Goal: Task Accomplishment & Management: Use online tool/utility

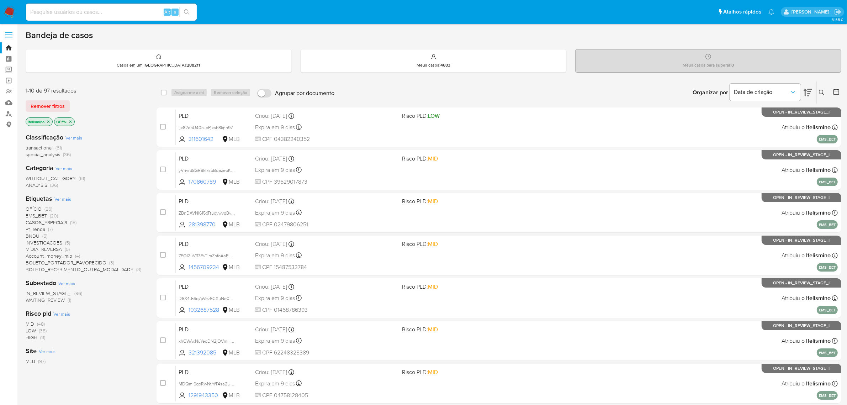
click at [47, 235] on div "OFÍCIO (26) EMS_BET (20) CASOS_ESPECIAIS (15) Pf_renda (7) BNDU (5) INVESTIGACO…" at bounding box center [85, 239] width 119 height 67
click at [42, 235] on span "(5)" at bounding box center [44, 235] width 5 height 7
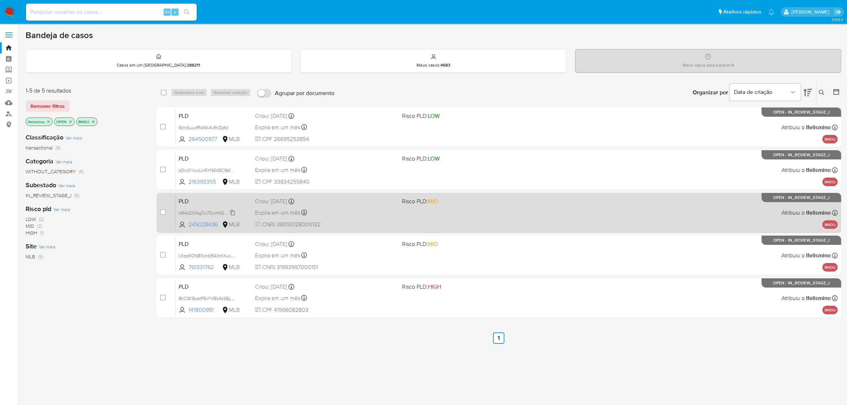
click at [196, 210] on span "kM4d21XAg7w7OwHIlGAR86A6" at bounding box center [209, 212] width 62 height 8
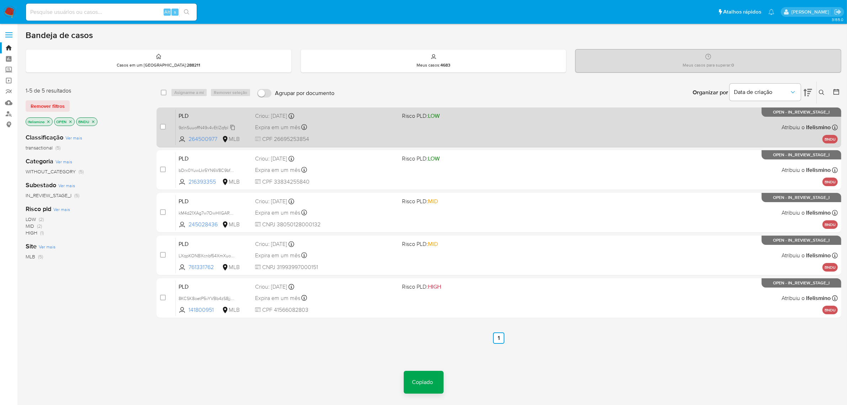
drag, startPoint x: 194, startPoint y: 127, endPoint x: 10, endPoint y: 148, distance: 186.1
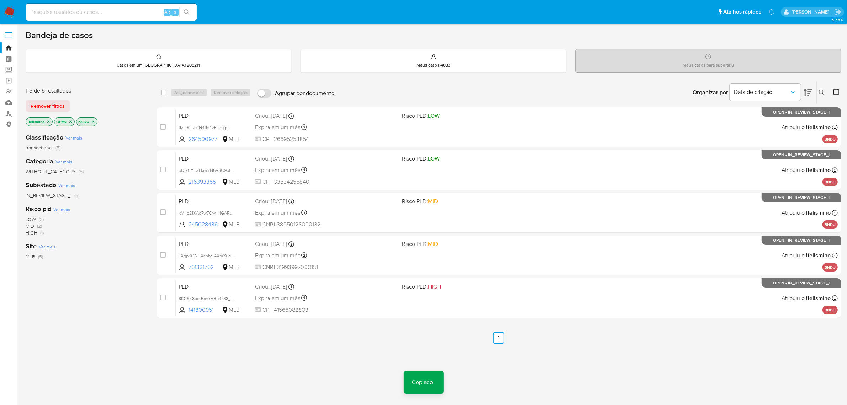
click at [195, 127] on span "9zlnSuuoffN49v4vEtlZqfpl" at bounding box center [203, 127] width 50 height 6
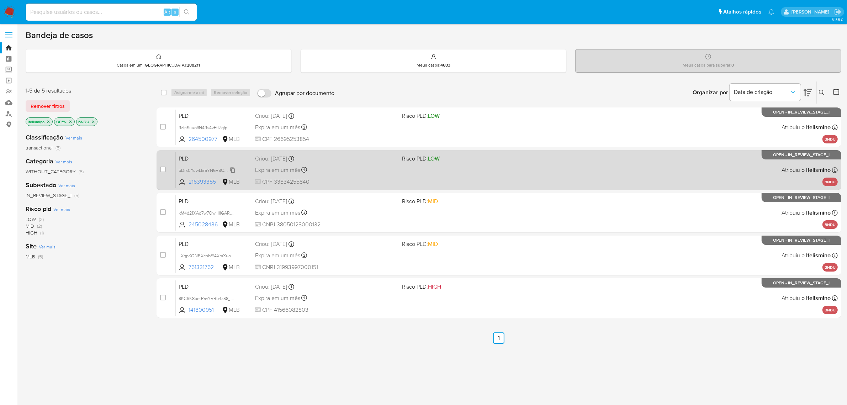
drag, startPoint x: 230, startPoint y: 170, endPoint x: 205, endPoint y: 170, distance: 25.6
click at [230, 170] on span "bDrx0YuwLkr5YN6V8C9bf2X2" at bounding box center [207, 170] width 59 height 8
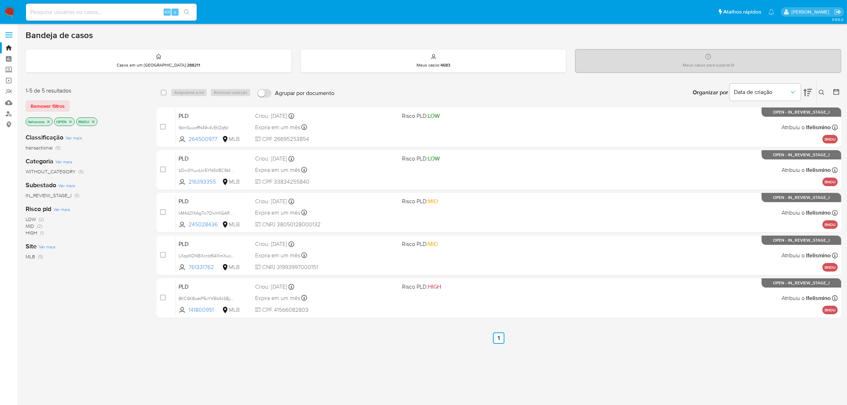
drag, startPoint x: 201, startPoint y: 255, endPoint x: 20, endPoint y: 237, distance: 182.2
click at [201, 255] on span "LXqpKONBXcnbf54XmXuon6aE" at bounding box center [209, 255] width 62 height 8
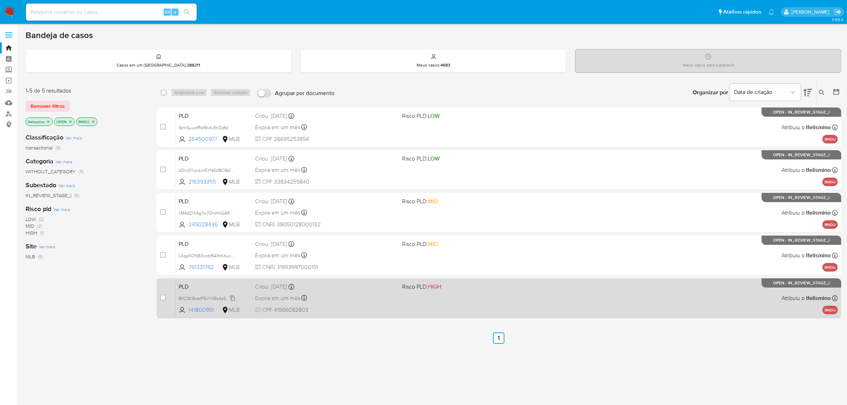
drag, startPoint x: 222, startPoint y: 297, endPoint x: 37, endPoint y: 296, distance: 184.2
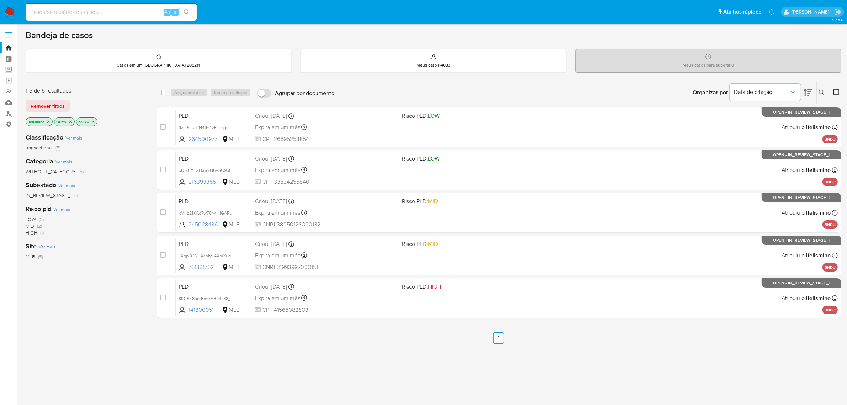
click at [224, 297] on span "8KCSK8oetP5vYVBb4zS8jjWq" at bounding box center [207, 298] width 58 height 8
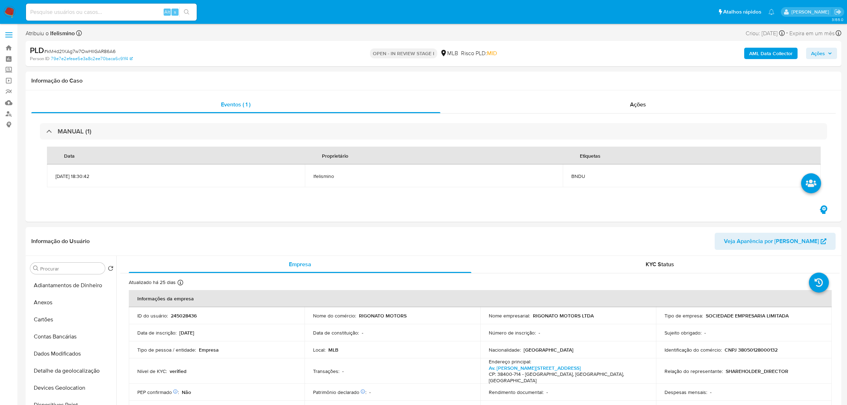
select select "10"
click at [145, 12] on input at bounding box center [111, 11] width 171 height 9
paste input "9zlnSuuoffN49v4vEtlZqfpl"
type input "9zlnSuuoffN49v4vEtlZqfpl"
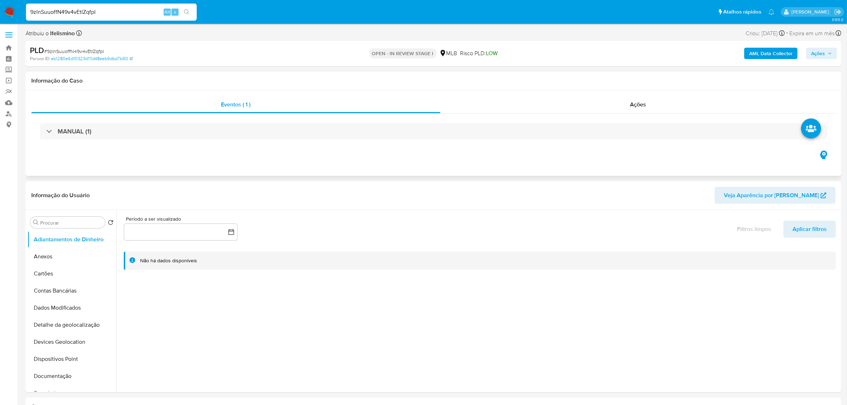
select select "10"
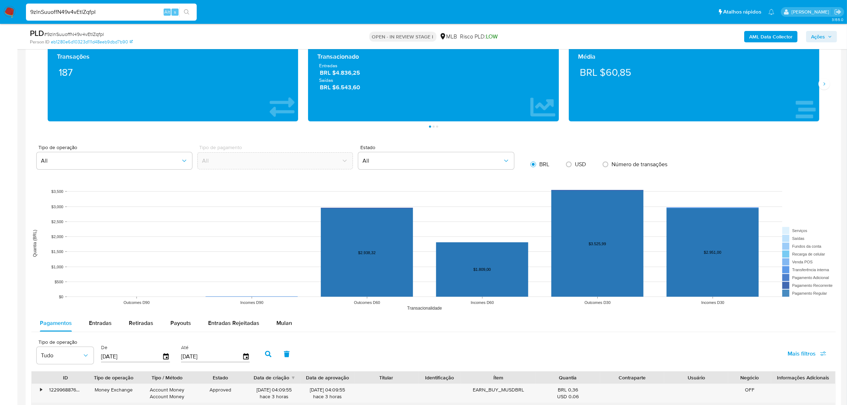
scroll to position [711, 0]
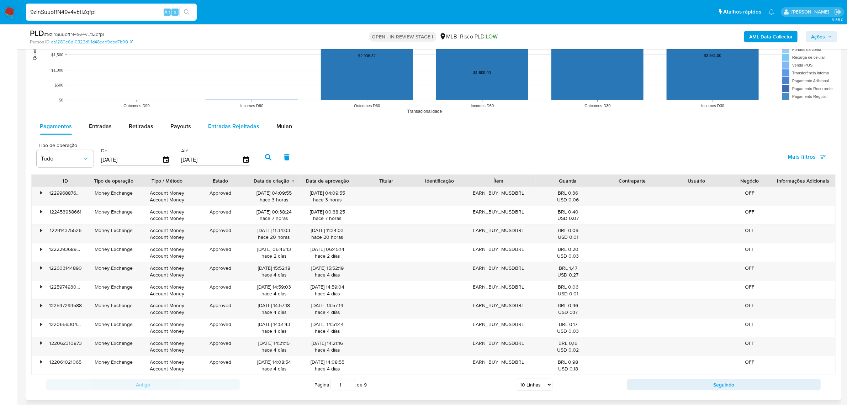
click at [264, 121] on button "Entradas Rejeitadas" at bounding box center [233, 126] width 68 height 17
select select "10"
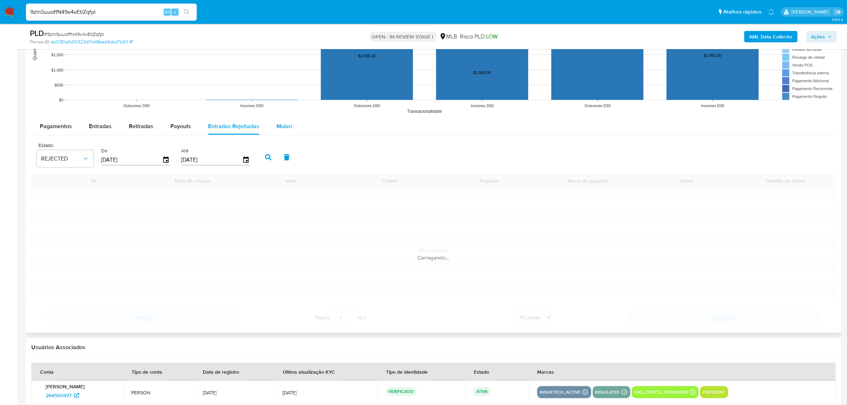
click at [273, 122] on button "Mulan" at bounding box center [284, 126] width 33 height 17
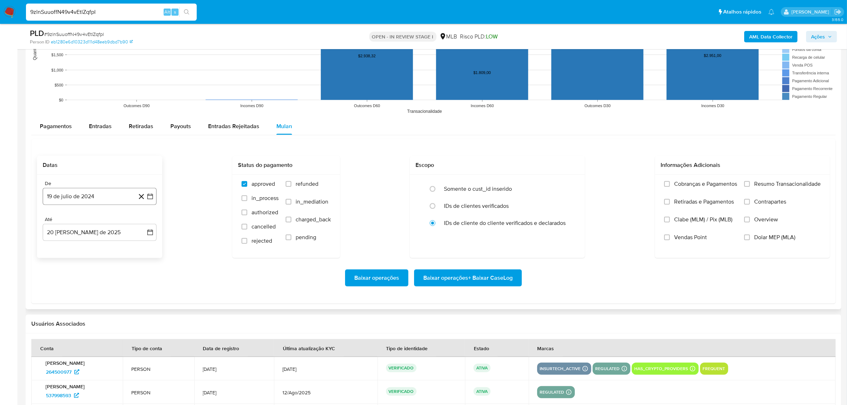
click at [107, 200] on button "19 de julio de 2024" at bounding box center [100, 196] width 114 height 17
click at [101, 222] on span "julio 2024" at bounding box center [96, 221] width 27 height 7
click at [137, 220] on div "2024" at bounding box center [98, 222] width 95 height 9
click at [141, 222] on icon "Año siguiente" at bounding box center [142, 222] width 9 height 9
click at [127, 272] on button "jun" at bounding box center [129, 267] width 20 height 11
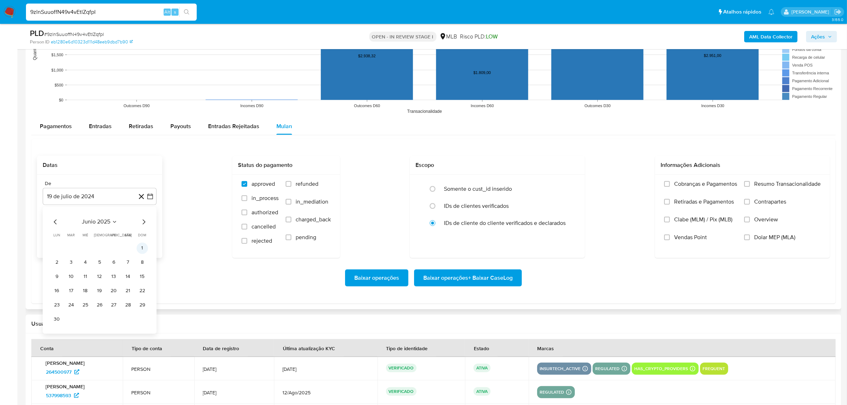
click at [143, 251] on button "1" at bounding box center [142, 247] width 11 height 11
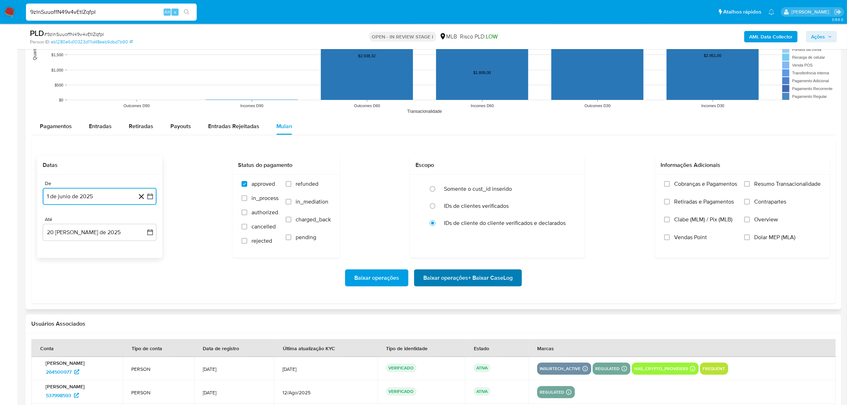
click at [442, 274] on span "Baixar operações + Baixar CaseLog" at bounding box center [467, 278] width 89 height 16
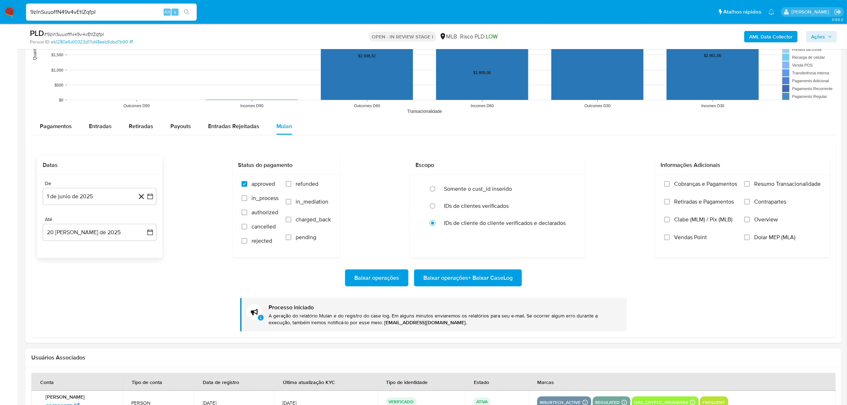
click at [55, 11] on input "9zlnSuuoffN49v4vEtlZqfpl" at bounding box center [111, 11] width 171 height 9
click at [56, 12] on input "9zlnSuuoffN49v4vEtlZqfpl" at bounding box center [111, 11] width 171 height 9
paste input "bDrx0YuwLkr5YN6V8C9bf2X2"
type input "bDrx0YuwLkr5YN6V8C9bf2X2"
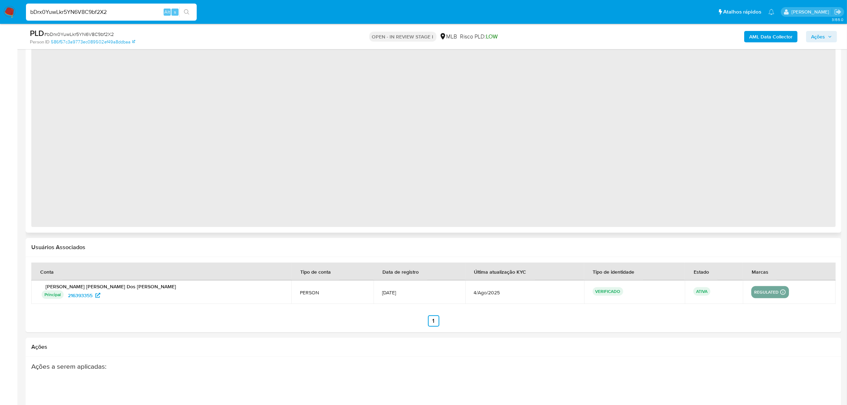
select select "10"
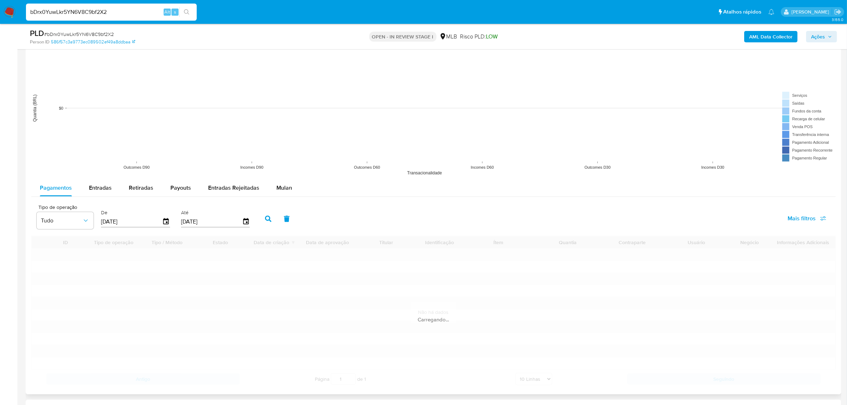
scroll to position [711, 0]
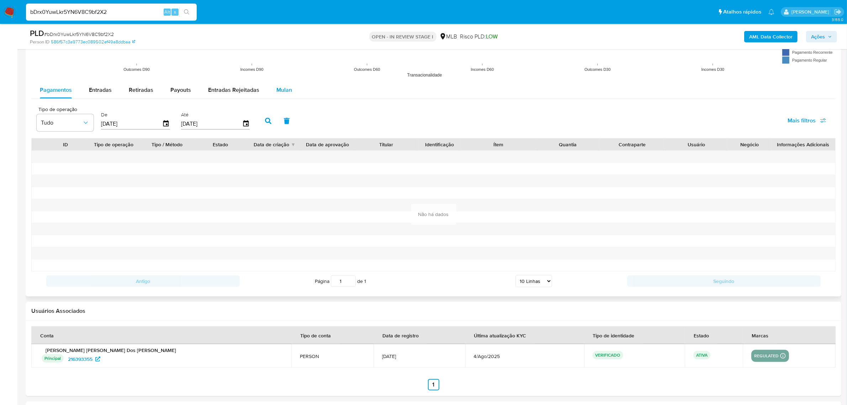
click at [276, 90] on span "Mulan" at bounding box center [284, 90] width 16 height 8
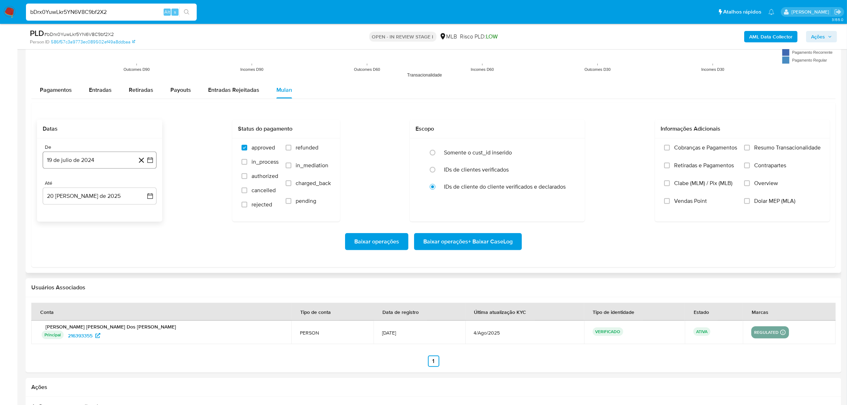
click at [91, 162] on button "19 de julio de 2024" at bounding box center [100, 159] width 114 height 17
click at [98, 186] on span "julio 2024" at bounding box center [96, 185] width 27 height 7
click at [139, 187] on icon "Año siguiente" at bounding box center [142, 185] width 9 height 9
click at [139, 231] on tbody "ene feb mar abr may jun [DATE] ago sep oct nov dic" at bounding box center [98, 237] width 95 height 80
click at [132, 230] on span "jun" at bounding box center [130, 232] width 8 height 6
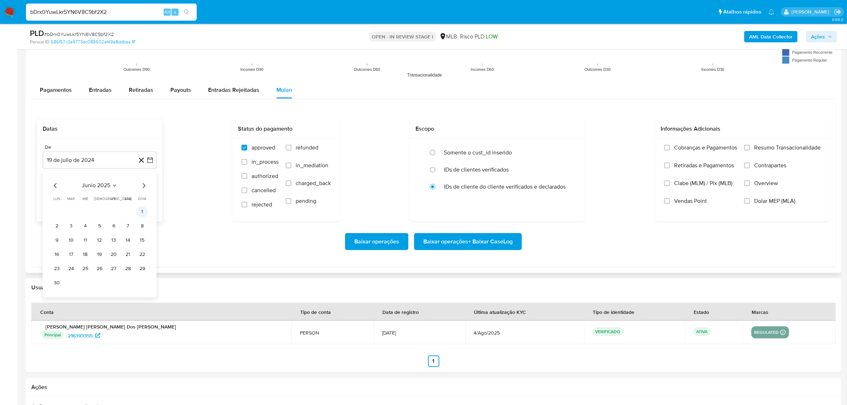
click at [145, 216] on button "1" at bounding box center [142, 211] width 11 height 11
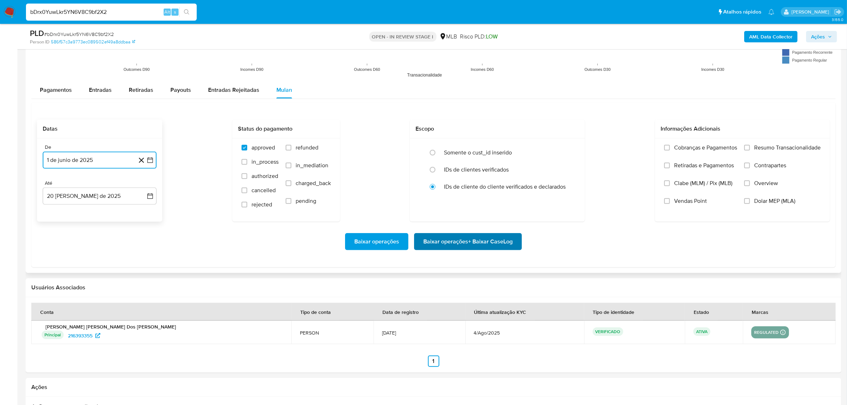
click at [439, 248] on span "Baixar operações + Baixar CaseLog" at bounding box center [467, 242] width 89 height 16
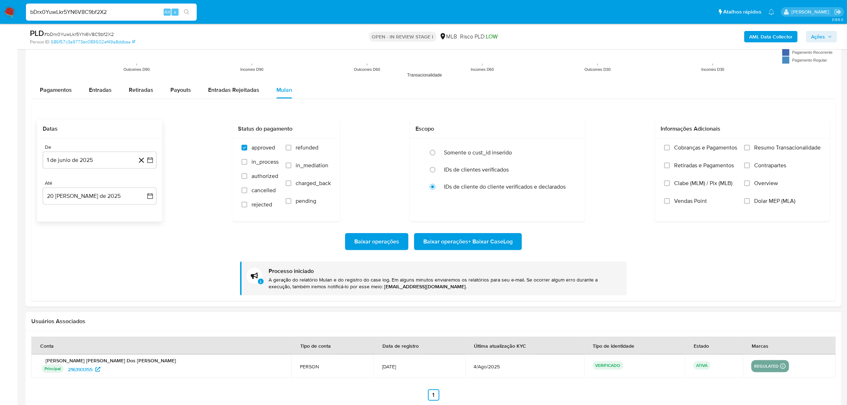
click at [88, 9] on input "bDrx0YuwLkr5YN6V8C9bf2X2" at bounding box center [111, 11] width 171 height 9
paste input "LXqpKONBXcnbf54XmXuon6aE"
type input "LXqpKONBXcnbf54XmXuon6aE"
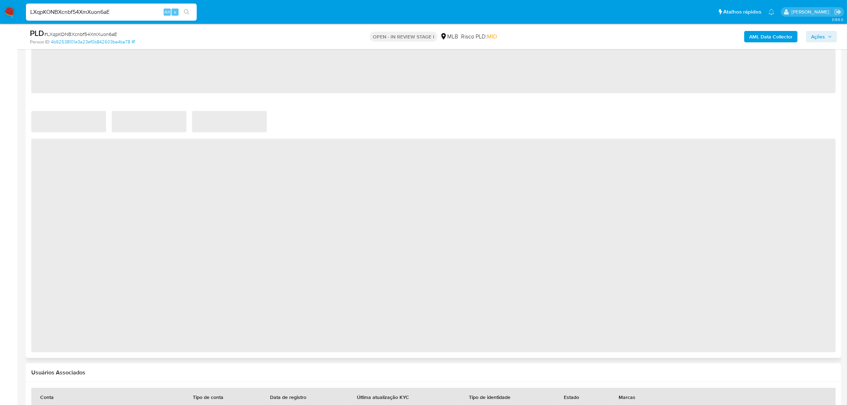
select select "10"
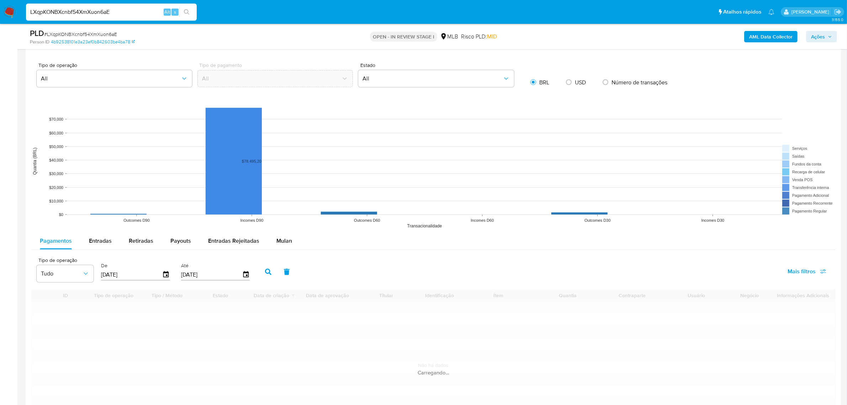
scroll to position [578, 0]
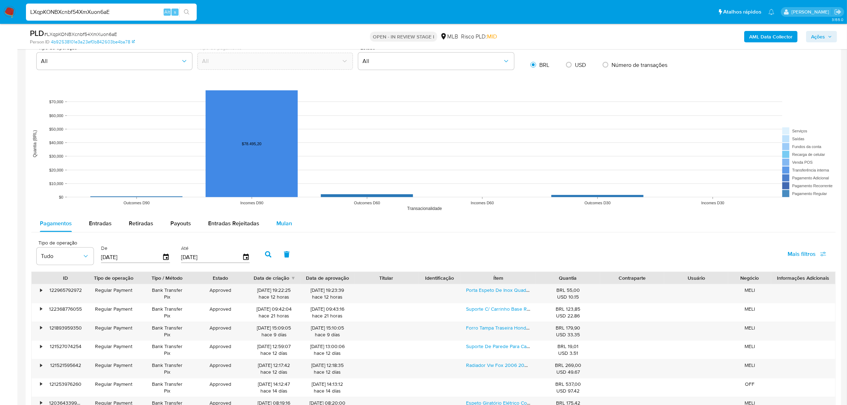
click at [282, 227] on span "Mulan" at bounding box center [284, 223] width 16 height 8
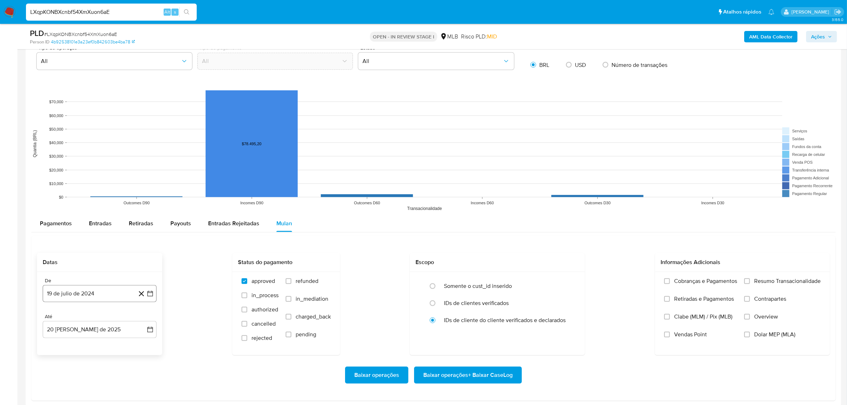
click at [82, 288] on button "19 de julio de 2024" at bounding box center [100, 293] width 114 height 17
click at [103, 184] on span "julio 2024" at bounding box center [96, 185] width 27 height 7
click at [143, 180] on icon "Año siguiente" at bounding box center [142, 177] width 9 height 9
click at [138, 228] on td "jun" at bounding box center [129, 222] width 20 height 11
click at [131, 225] on span "jun" at bounding box center [130, 223] width 8 height 6
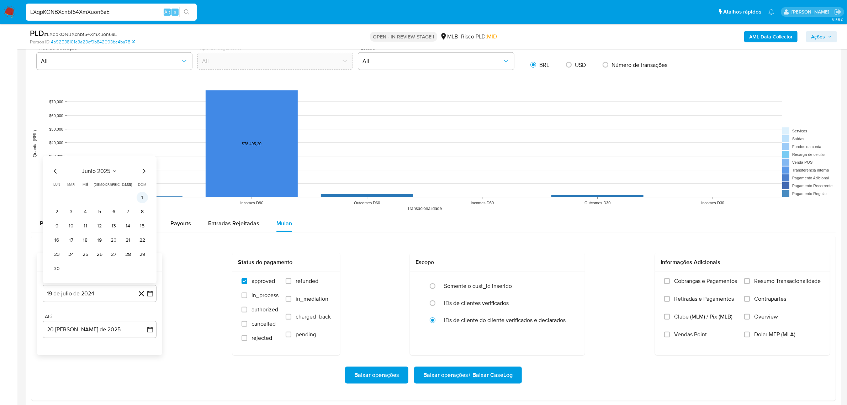
click at [141, 198] on button "1" at bounding box center [142, 197] width 11 height 11
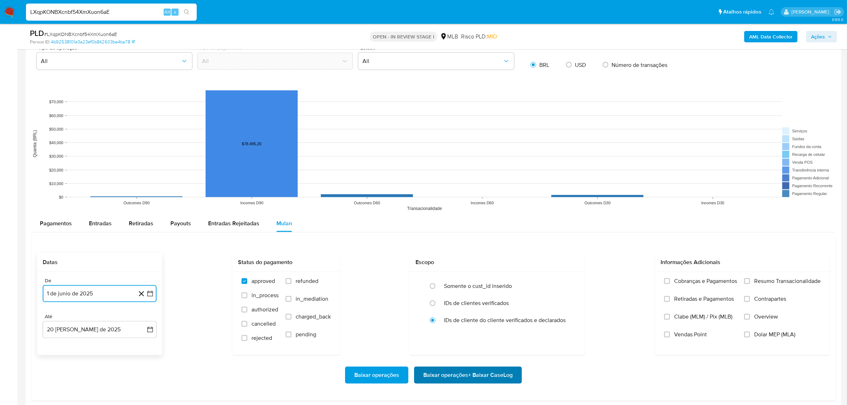
click at [446, 375] on span "Baixar operações + Baixar CaseLog" at bounding box center [467, 375] width 89 height 16
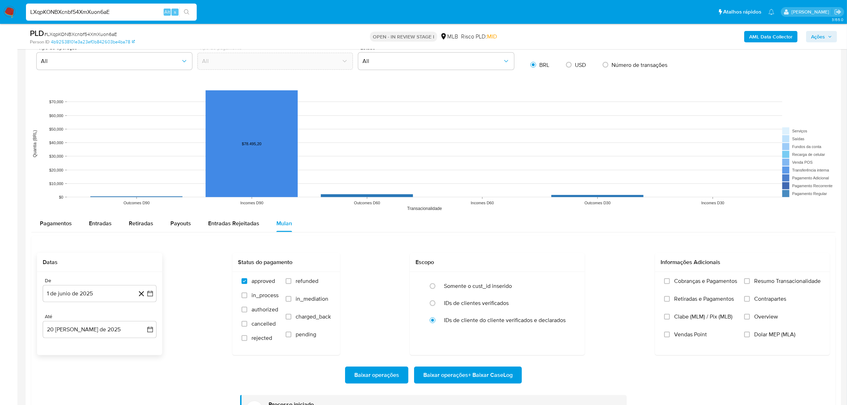
click at [66, 8] on input "LXqpKONBXcnbf54XmXuon6aE" at bounding box center [111, 11] width 171 height 9
click at [67, 9] on input "LXqpKONBXcnbf54XmXuon6aE" at bounding box center [111, 11] width 171 height 9
paste input "8KCSK8oetP5vYVBb4zS8jjWq"
type input "8KCSK8oetP5vYVBb4zS8jjWq"
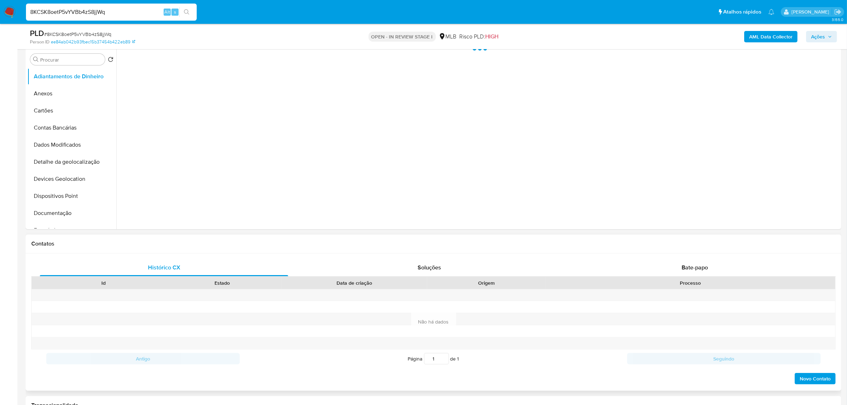
scroll to position [311, 0]
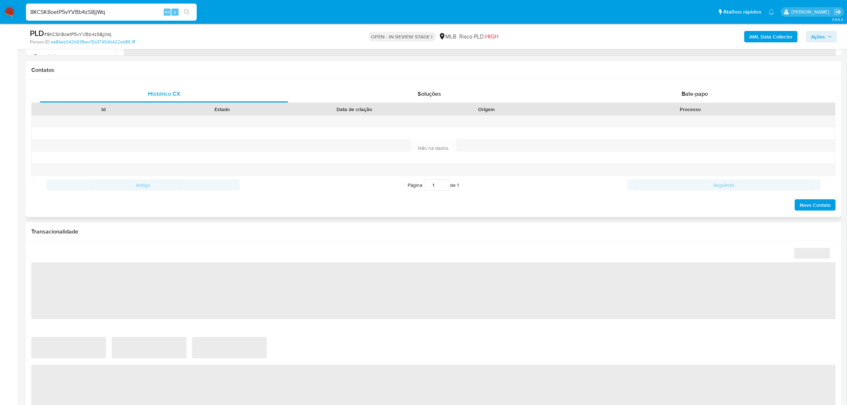
select select "10"
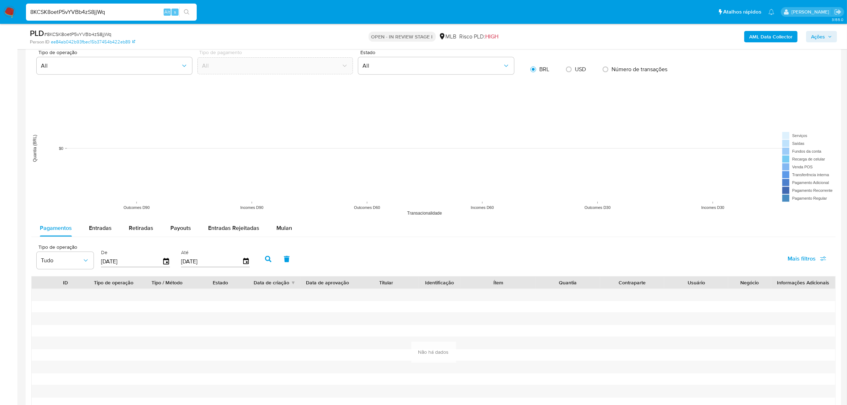
scroll to position [622, 0]
click at [287, 224] on span "Mulan" at bounding box center [284, 227] width 16 height 8
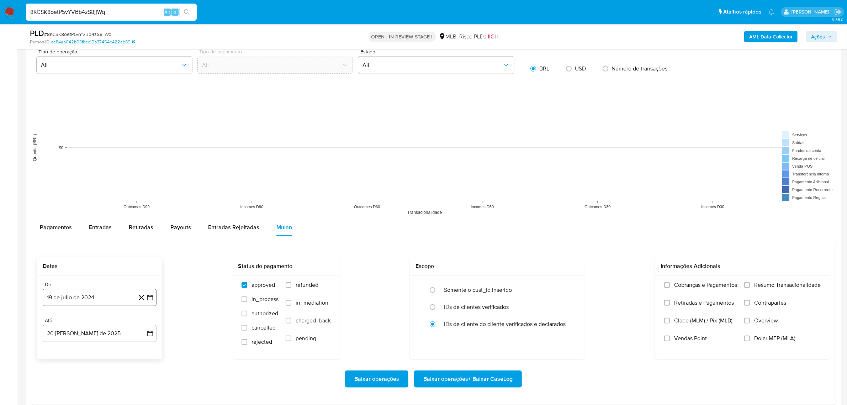
click at [100, 297] on button "19 de julio de 2024" at bounding box center [100, 297] width 114 height 17
click at [93, 194] on div "julio 2024 julio 2024 lun lunes mar martes mié miércoles jue jueves vie viernes…" at bounding box center [99, 231] width 97 height 93
click at [104, 191] on span "julio 2024" at bounding box center [96, 189] width 27 height 7
click at [143, 183] on icon "Año siguiente" at bounding box center [142, 180] width 3 height 5
click at [128, 228] on span "jun" at bounding box center [130, 227] width 8 height 6
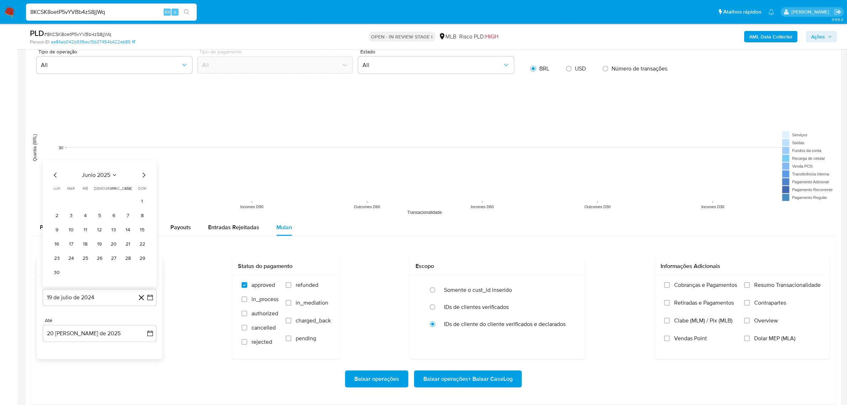
click at [148, 203] on div "junio 2025 junio 2025 lun lunes mar martes mié miércoles jue jueves vie viernes…" at bounding box center [100, 223] width 114 height 127
click at [142, 203] on button "1" at bounding box center [142, 201] width 11 height 11
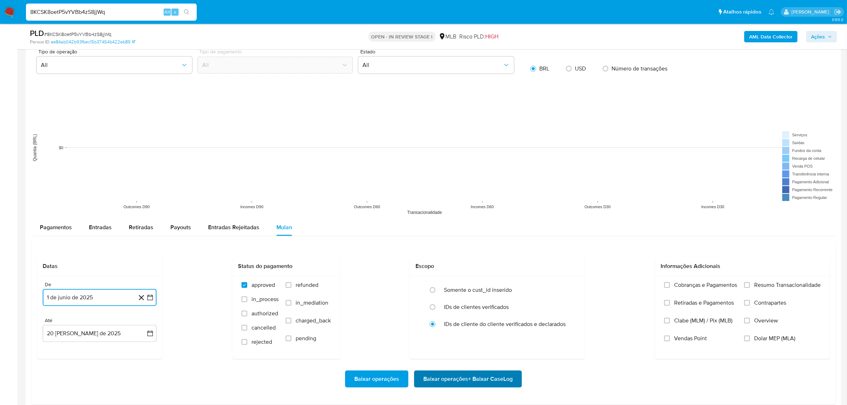
click at [484, 384] on span "Baixar operações + Baixar CaseLog" at bounding box center [467, 379] width 89 height 16
click at [120, 16] on input "8KCSK8oetP5vYVBb4zS8jjWq" at bounding box center [111, 11] width 171 height 9
paste input "5hgadOMxKkIdBDpn1hYflyXo"
type input "5hgadOMxKkIdBDpn1hYflyXo"
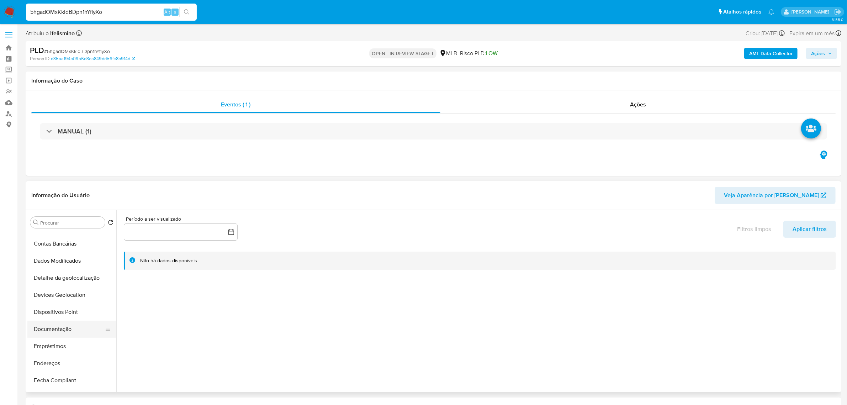
scroll to position [133, 0]
click at [63, 331] on button "Geral" at bounding box center [68, 327] width 83 height 17
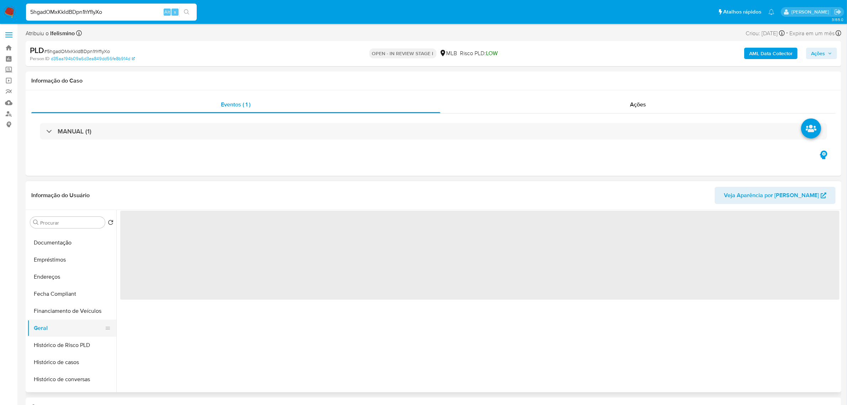
select select "10"
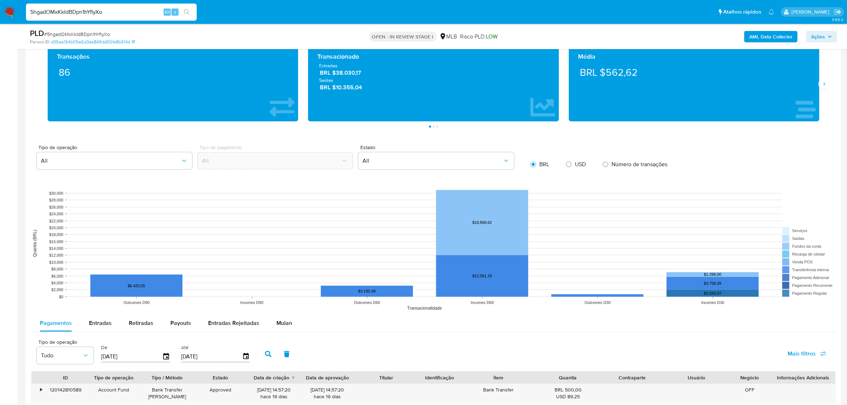
scroll to position [578, 0]
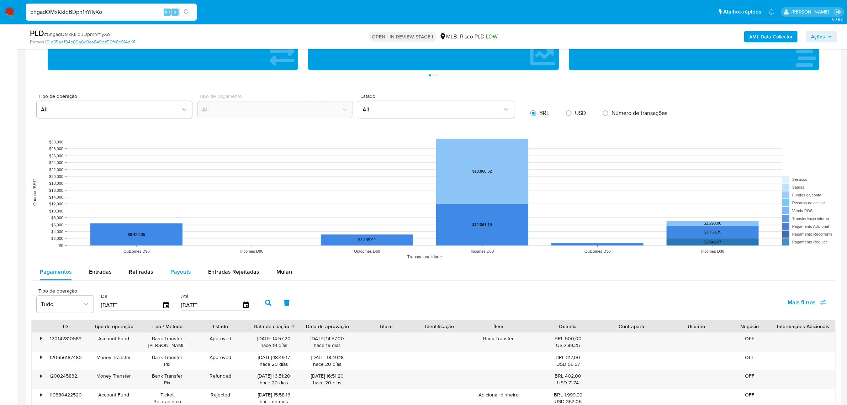
drag, startPoint x: 285, startPoint y: 275, endPoint x: 196, endPoint y: 264, distance: 90.2
click at [285, 275] on span "Mulan" at bounding box center [284, 271] width 16 height 8
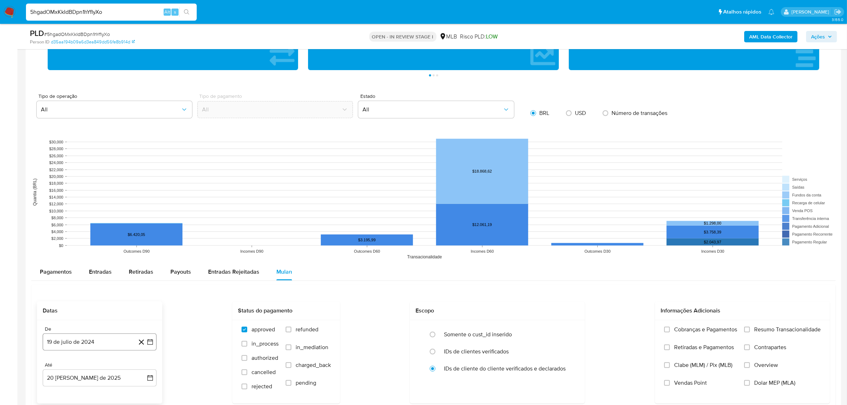
drag, startPoint x: 107, startPoint y: 330, endPoint x: 104, endPoint y: 338, distance: 8.7
click at [107, 329] on div "De" at bounding box center [100, 329] width 114 height 6
click at [104, 338] on button "19 de julio de 2024" at bounding box center [100, 341] width 114 height 17
click at [94, 225] on div "julio 2024 julio 2024 lun lunes mar martes mié miércoles jue jueves vie viernes…" at bounding box center [100, 275] width 114 height 112
click at [94, 232] on span "julio 2024" at bounding box center [96, 233] width 27 height 7
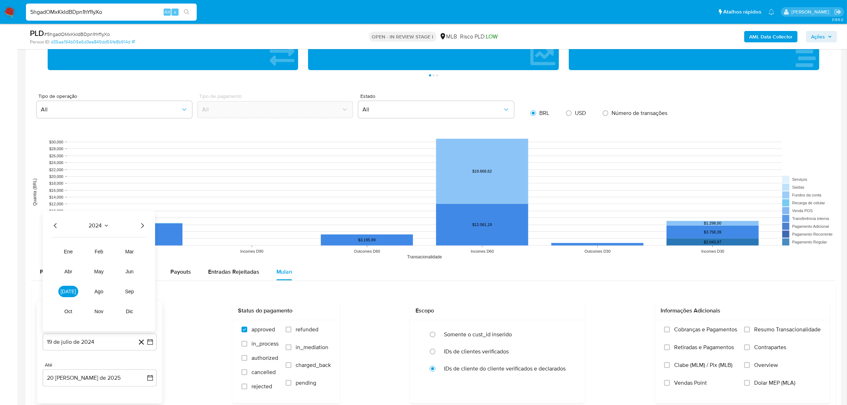
click at [138, 228] on icon "Año siguiente" at bounding box center [142, 225] width 9 height 9
click at [133, 274] on span "jun" at bounding box center [130, 271] width 8 height 6
click at [146, 246] on button "1" at bounding box center [142, 245] width 11 height 11
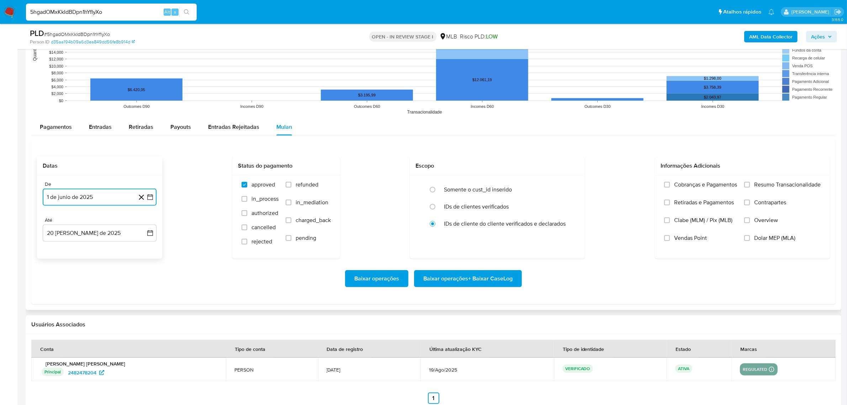
scroll to position [756, 0]
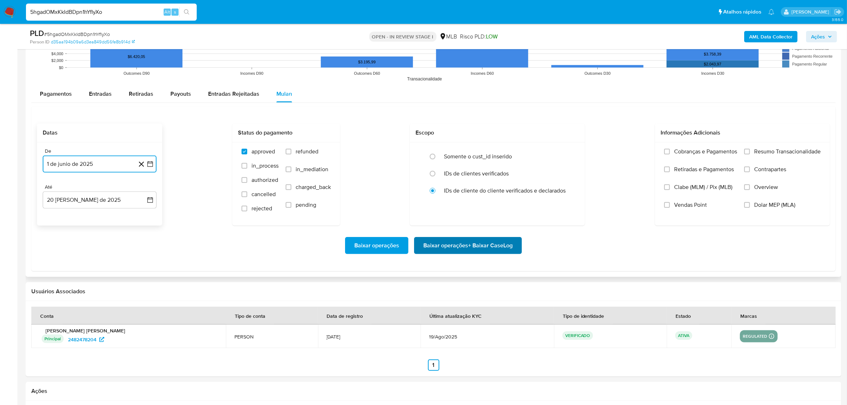
click at [484, 252] on span "Baixar operações + Baixar CaseLog" at bounding box center [467, 246] width 89 height 16
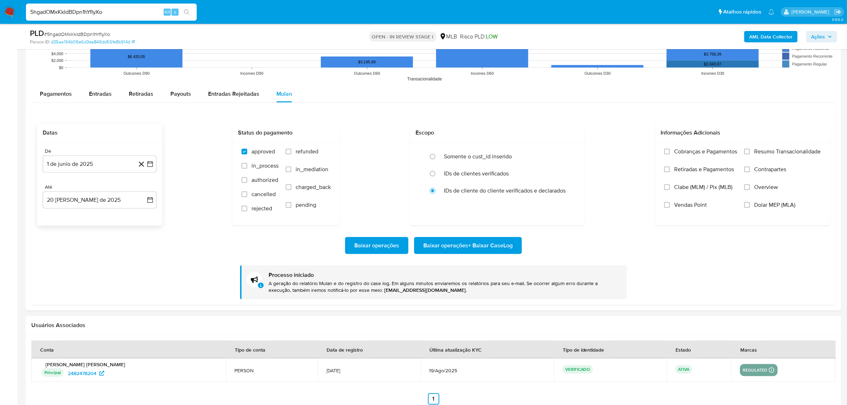
click at [104, 12] on input "5hgadOMxKkIdBDpn1hYflyXo" at bounding box center [111, 11] width 171 height 9
paste input "6qBydSox0X5ROJY2XEFlvjyE"
type input "6qBydSox0X5ROJY2XEFlvjyE"
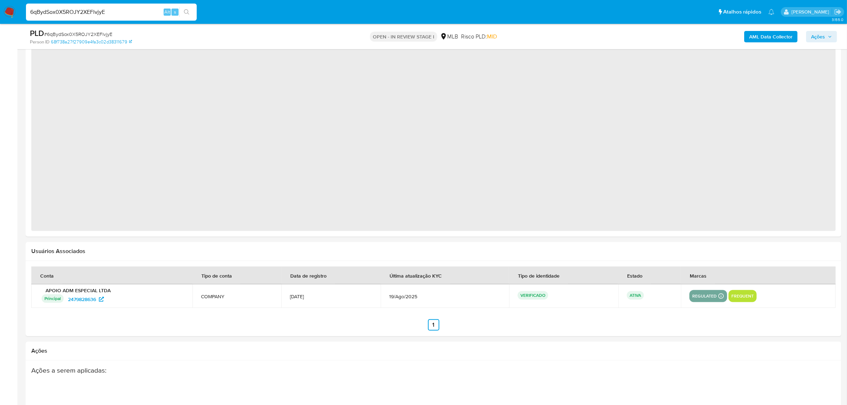
select select "10"
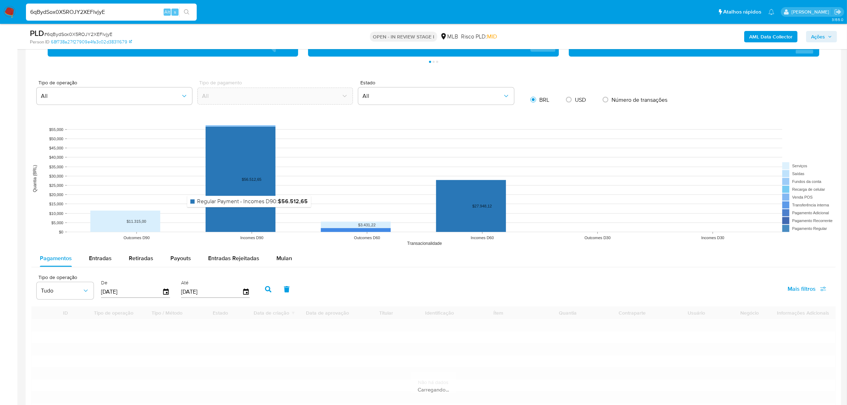
scroll to position [489, 0]
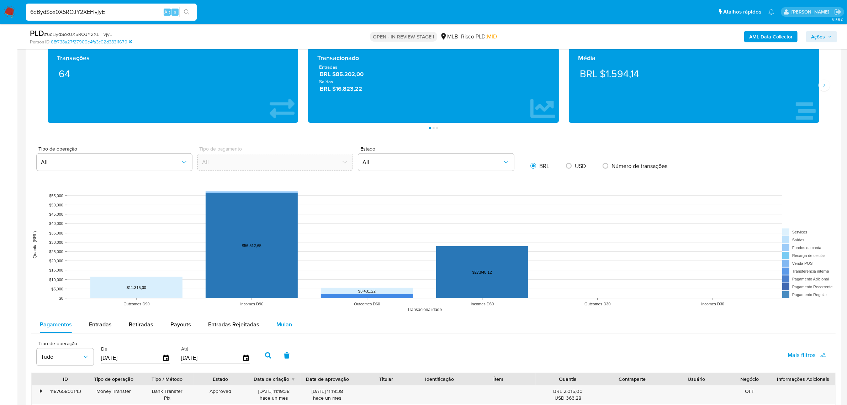
click at [288, 330] on div "Mulan" at bounding box center [284, 324] width 16 height 17
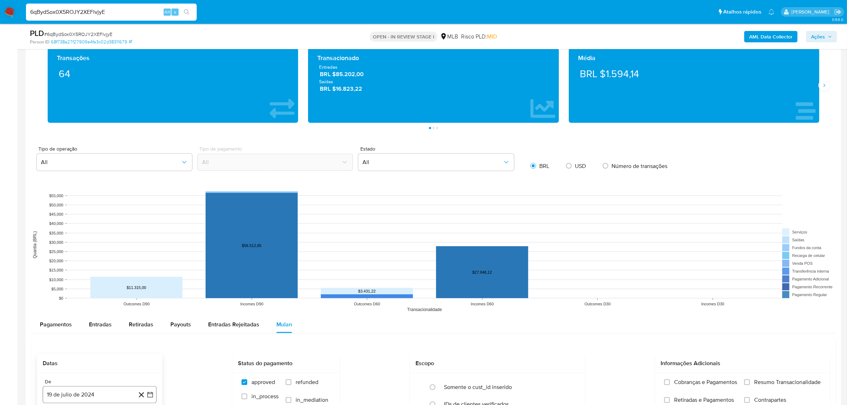
click at [97, 403] on button "19 de julio de 2024" at bounding box center [100, 394] width 114 height 17
click at [108, 290] on span "julio 2024" at bounding box center [96, 286] width 27 height 7
click at [143, 280] on icon "Año siguiente" at bounding box center [142, 278] width 3 height 5
click at [122, 326] on button "jun" at bounding box center [129, 323] width 20 height 11
click at [141, 300] on button "1" at bounding box center [142, 298] width 11 height 11
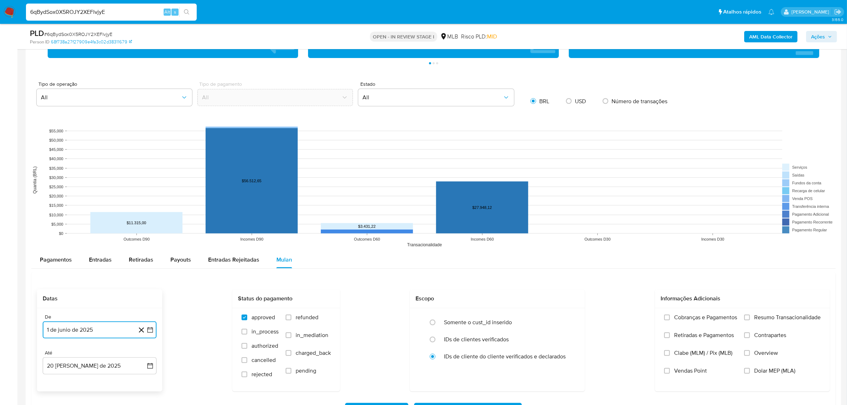
scroll to position [667, 0]
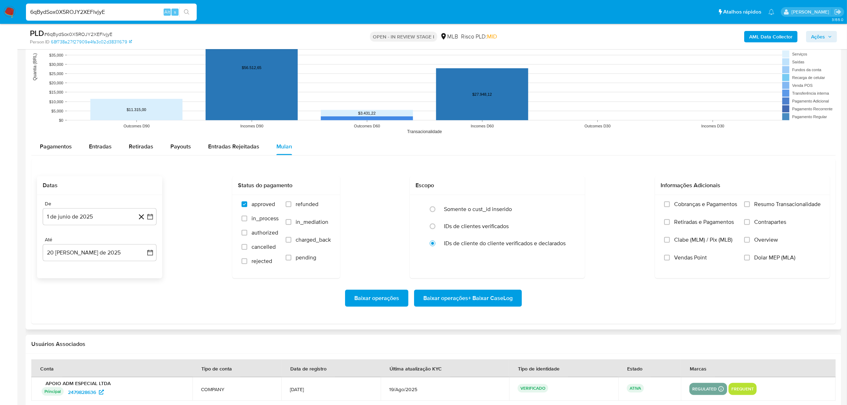
click at [431, 286] on div "Baixar operações Baixar operações + Baixar CaseLog" at bounding box center [433, 298] width 793 height 40
click at [438, 296] on span "Baixar operações + Baixar CaseLog" at bounding box center [467, 298] width 89 height 16
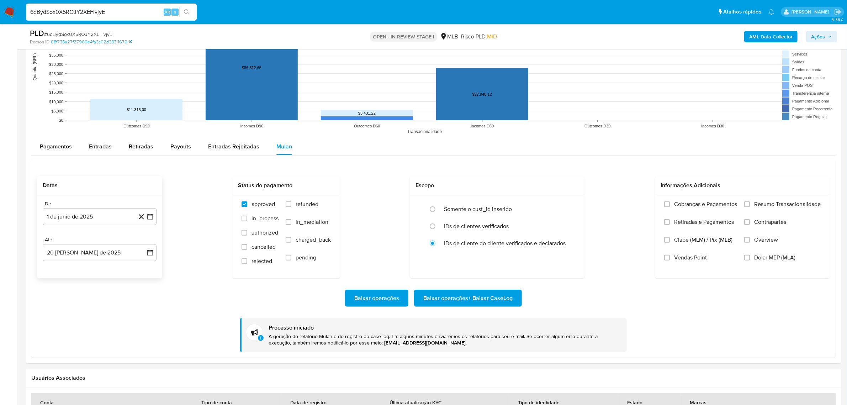
click at [75, 10] on input "6qBydSox0X5ROJY2XEFlvjyE" at bounding box center [111, 11] width 171 height 9
paste input "crU2cjdGfUAxmTG9kdHCywDA"
type input "crU2cjdGfUAxmTG9kdHCywDA"
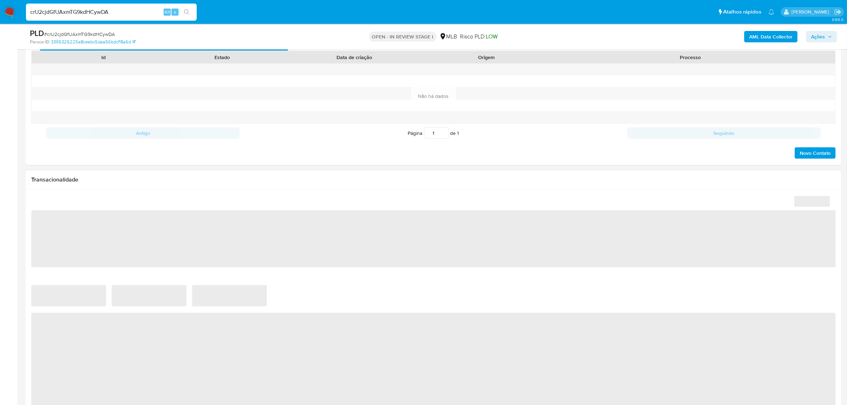
scroll to position [533, 0]
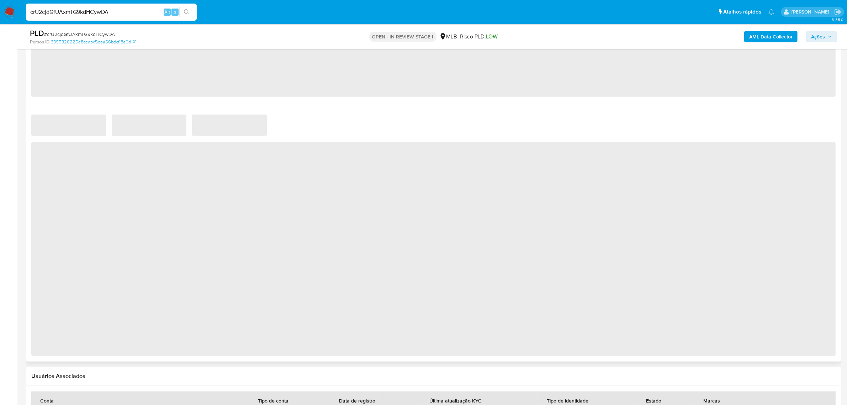
select select "10"
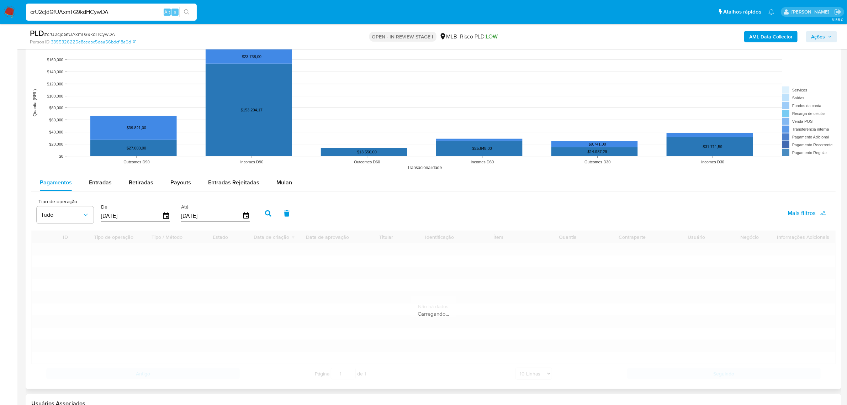
scroll to position [756, 0]
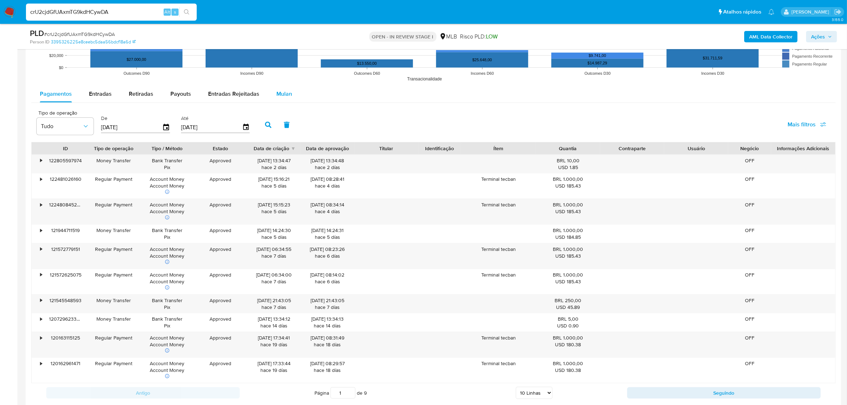
click at [294, 92] on button "Mulan" at bounding box center [284, 93] width 33 height 17
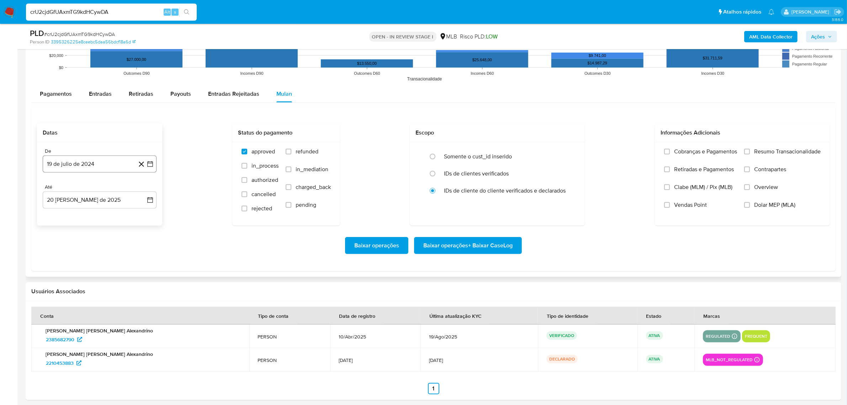
click at [105, 168] on button "19 de julio de 2024" at bounding box center [100, 163] width 114 height 17
click at [109, 191] on button "julio 2024" at bounding box center [100, 189] width 34 height 7
click at [140, 189] on icon "Año siguiente" at bounding box center [142, 189] width 9 height 9
click at [134, 233] on button "jun" at bounding box center [129, 234] width 20 height 11
click at [144, 220] on button "1" at bounding box center [142, 215] width 11 height 11
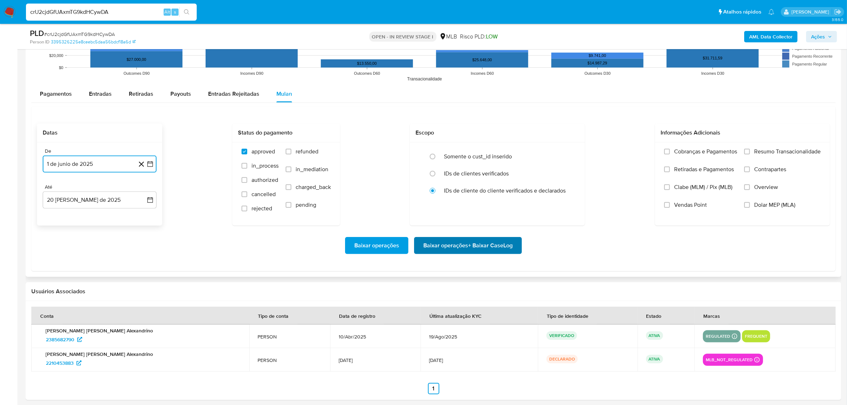
click at [490, 248] on span "Baixar operações + Baixar CaseLog" at bounding box center [467, 246] width 89 height 16
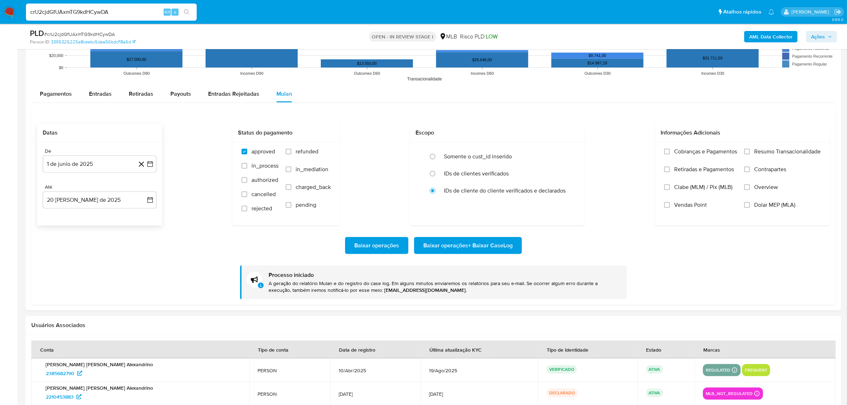
click at [98, 8] on input "crU2cjdGfUAxmTG9kdHCywDA" at bounding box center [111, 11] width 171 height 9
paste input "TUtEgI4lPQBqOqKNHSuwWHZE"
type input "TUtEgI4lPQBqOqKNHSuwWHZE"
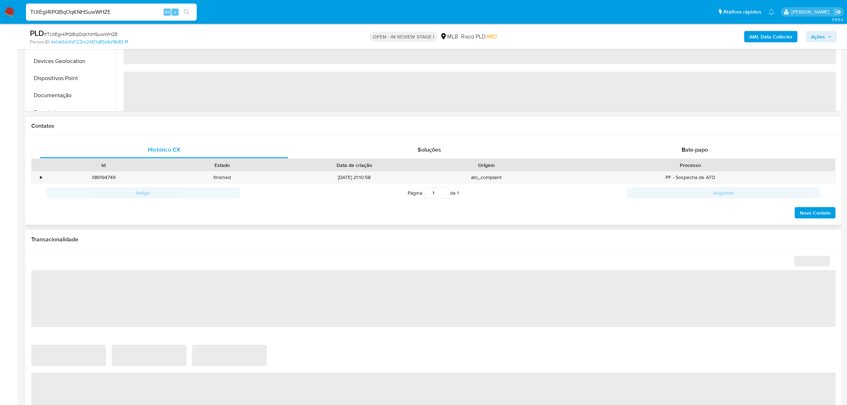
select select "10"
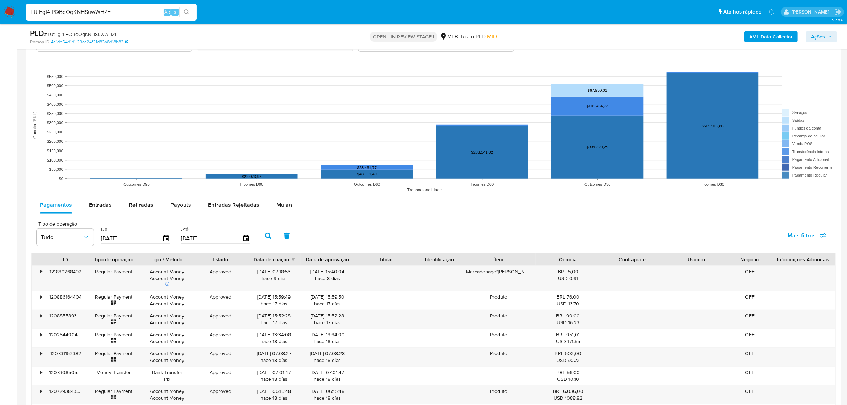
scroll to position [622, 0]
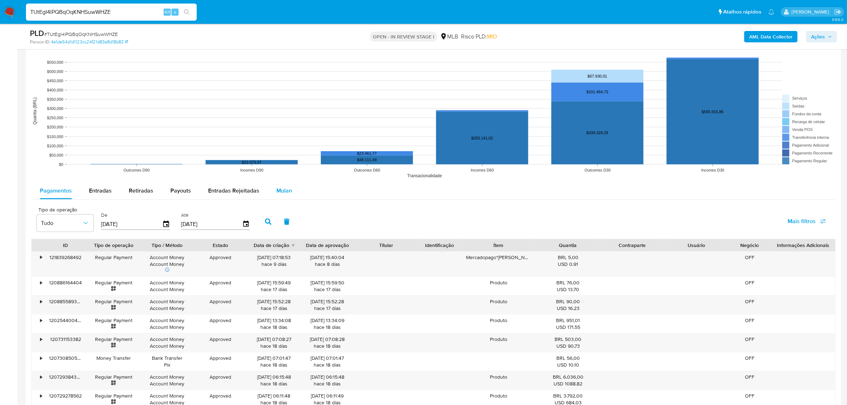
drag, startPoint x: 283, startPoint y: 194, endPoint x: 265, endPoint y: 198, distance: 18.2
click at [283, 194] on span "Mulan" at bounding box center [284, 190] width 16 height 8
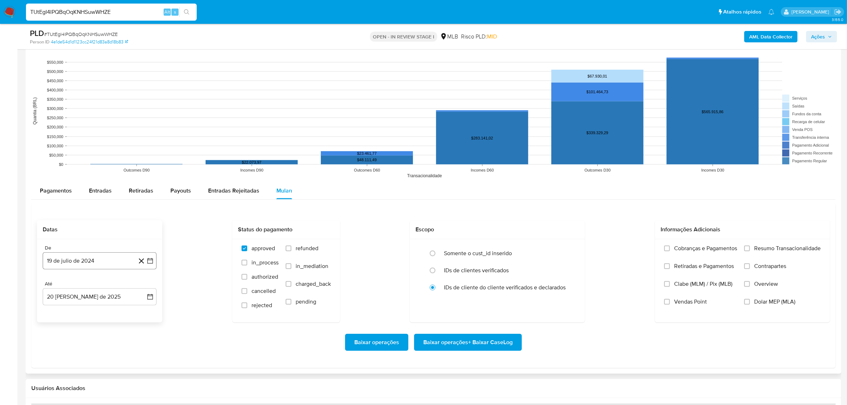
click at [99, 255] on button "19 de julio de 2024" at bounding box center [100, 260] width 114 height 17
click at [86, 281] on div "julio 2024 julio 2024 lun lunes mar martes mié miércoles jue jueves vie viernes…" at bounding box center [100, 327] width 114 height 112
click at [101, 287] on span "julio 2024" at bounding box center [96, 285] width 27 height 7
click at [139, 285] on icon "Año siguiente" at bounding box center [142, 286] width 9 height 9
click at [124, 332] on button "jun" at bounding box center [129, 331] width 20 height 11
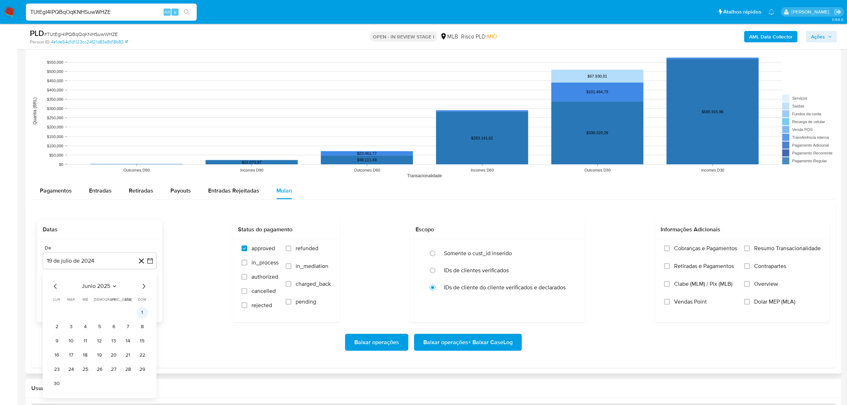
click at [144, 311] on button "1" at bounding box center [142, 312] width 11 height 11
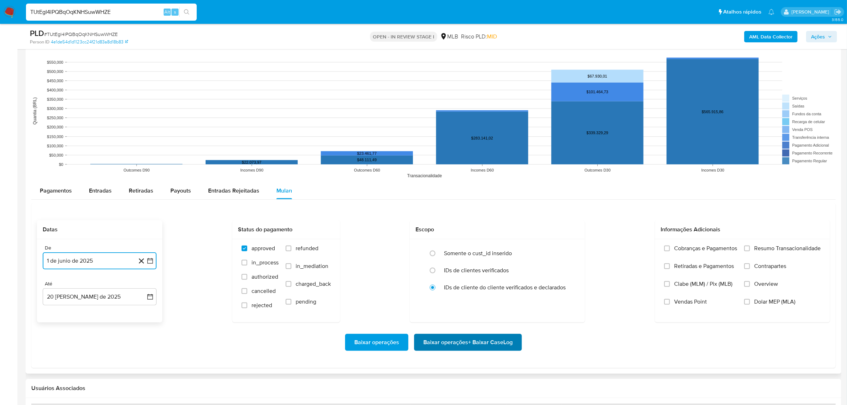
click at [503, 344] on span "Baixar operações + Baixar CaseLog" at bounding box center [467, 342] width 89 height 16
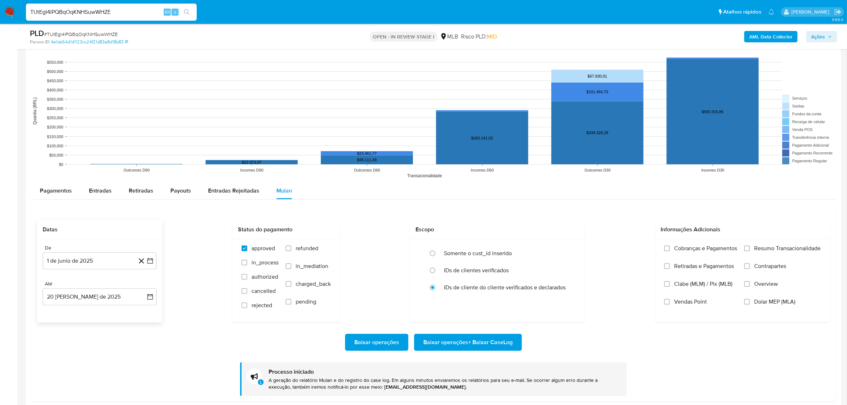
click at [101, 9] on input "TUtEgI4lPQBqOqKNHSuwWHZE" at bounding box center [111, 11] width 171 height 9
paste input "Ur5JRWF5EnAuFI7ElzrBUTOG"
type input "Ur5JRWF5EnAuFI7ElzrBUTOG"
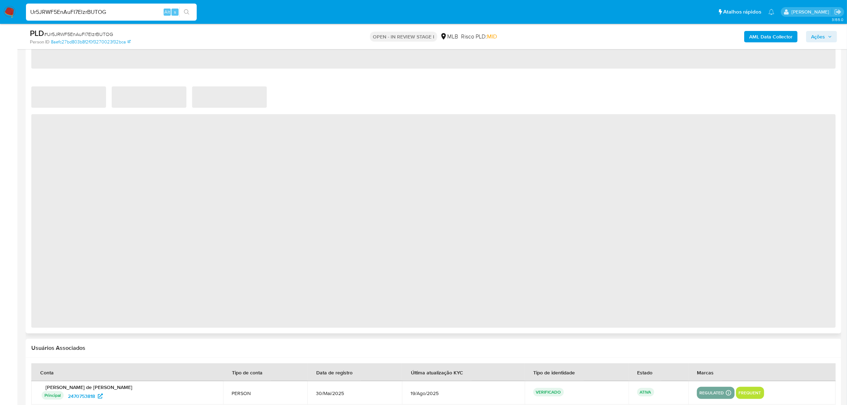
select select "10"
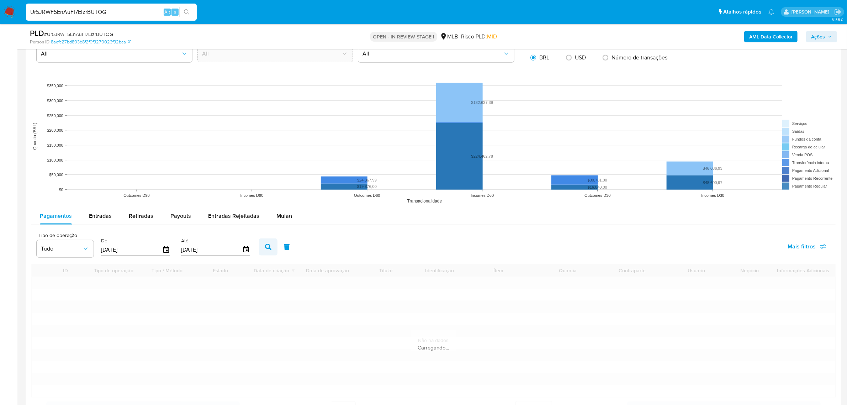
scroll to position [711, 0]
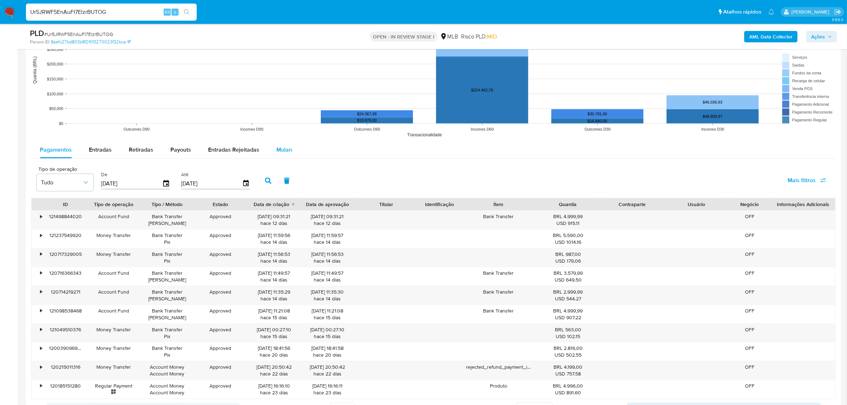
click at [286, 155] on div "Mulan" at bounding box center [284, 149] width 16 height 17
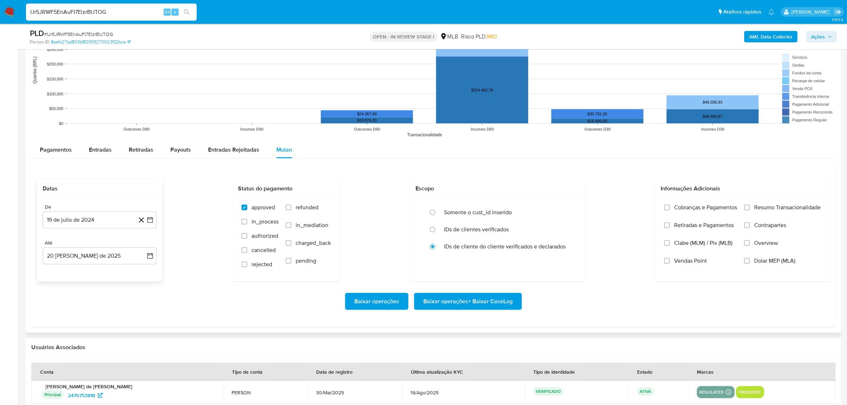
drag, startPoint x: 96, startPoint y: 224, endPoint x: 95, endPoint y: 230, distance: 5.8
click at [96, 224] on button "19 de julio de 2024" at bounding box center [100, 219] width 114 height 17
click at [93, 249] on span "julio 2024" at bounding box center [96, 245] width 27 height 7
click at [142, 246] on icon "Año siguiente" at bounding box center [142, 245] width 9 height 9
click at [125, 295] on button "jun" at bounding box center [129, 291] width 20 height 11
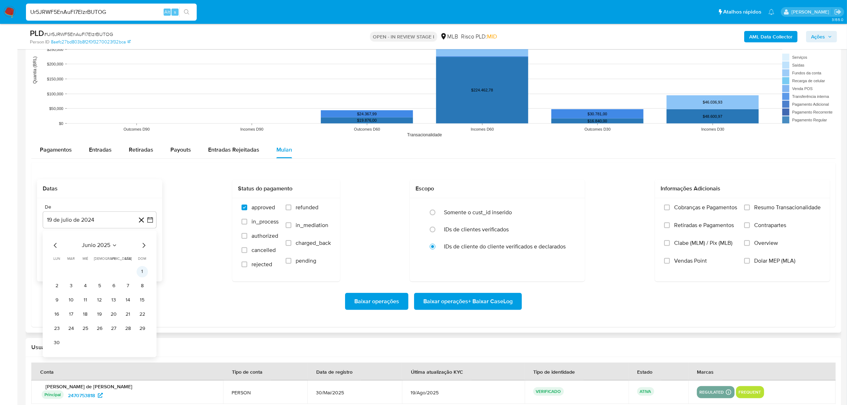
click at [140, 277] on button "1" at bounding box center [142, 271] width 11 height 11
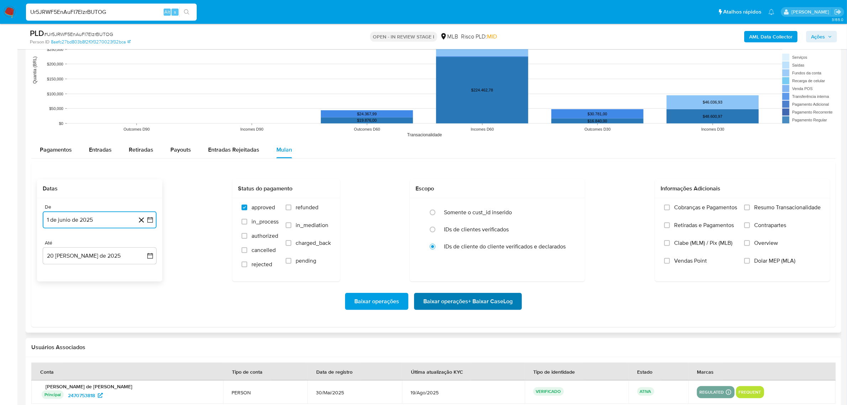
click at [474, 303] on span "Baixar operações + Baixar CaseLog" at bounding box center [467, 301] width 89 height 16
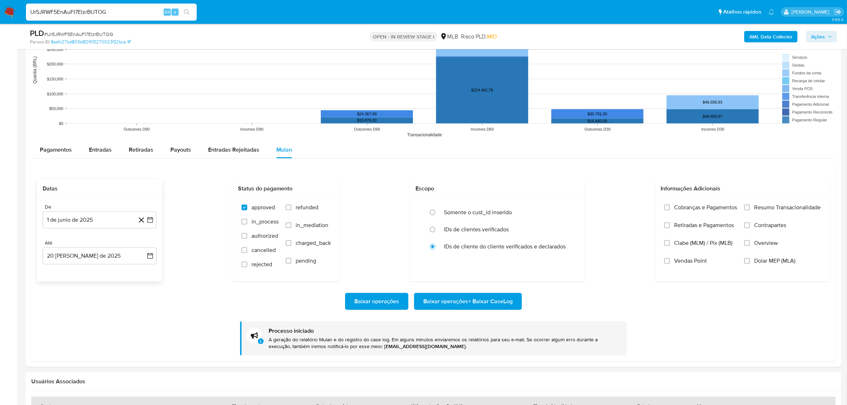
click at [64, 14] on input "Ur5JRWF5EnAuFI7ElzrBUTOG" at bounding box center [111, 11] width 171 height 9
paste input "kM4d21XAg7w7OwHIlGAR86A6"
type input "kM4d21XAg7w7OwHIlGAR86A6"
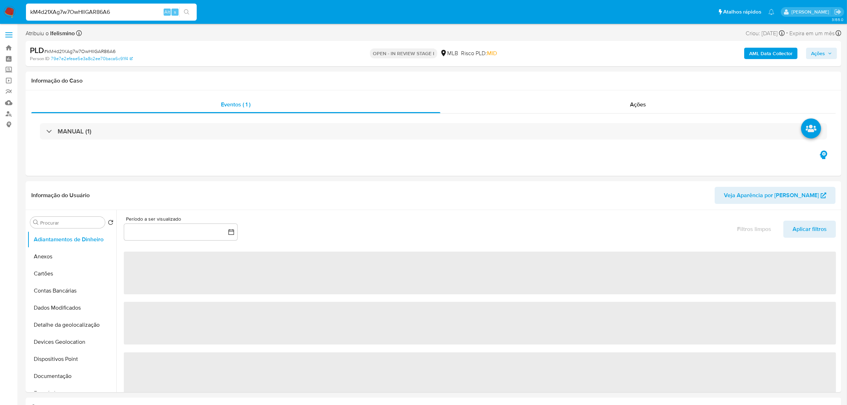
select select "10"
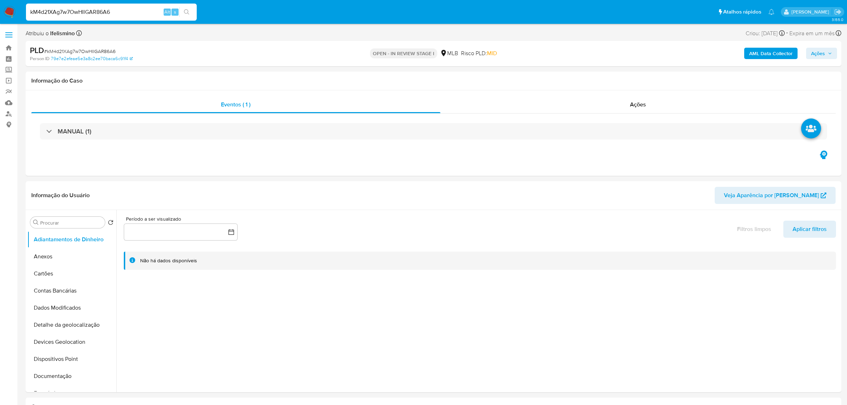
select select "10"
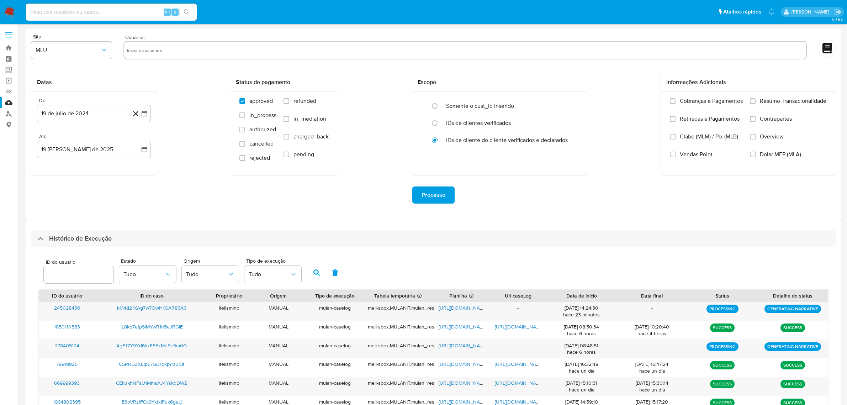
select select "10"
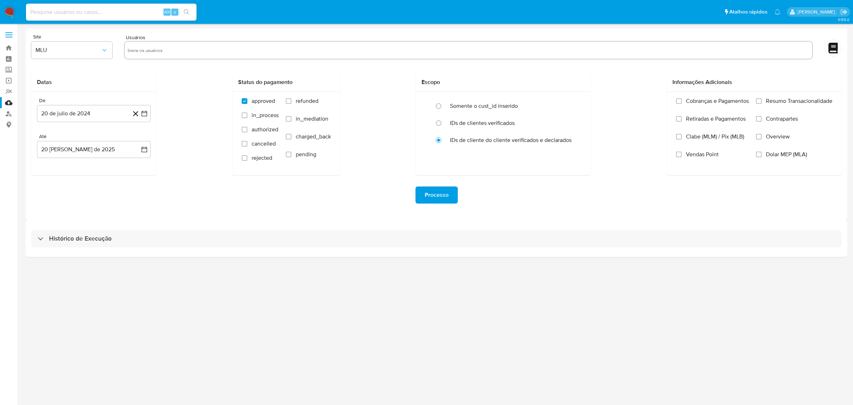
click at [486, 227] on div "Histórico de Execução" at bounding box center [437, 238] width 822 height 36
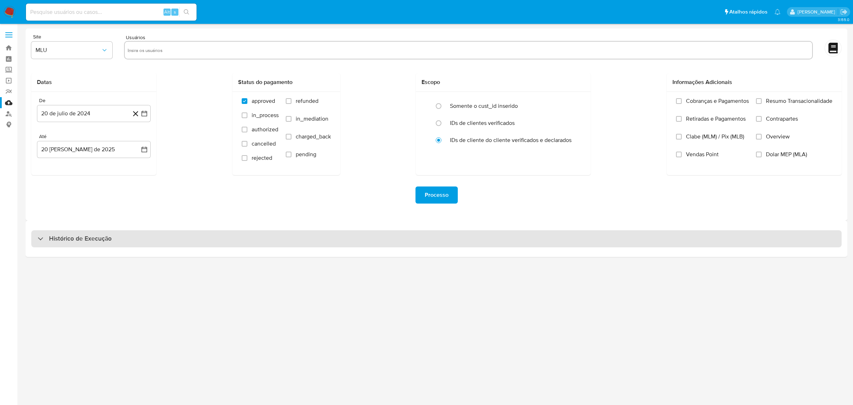
click at [480, 235] on div "Histórico de Execução" at bounding box center [436, 238] width 811 height 17
select select "10"
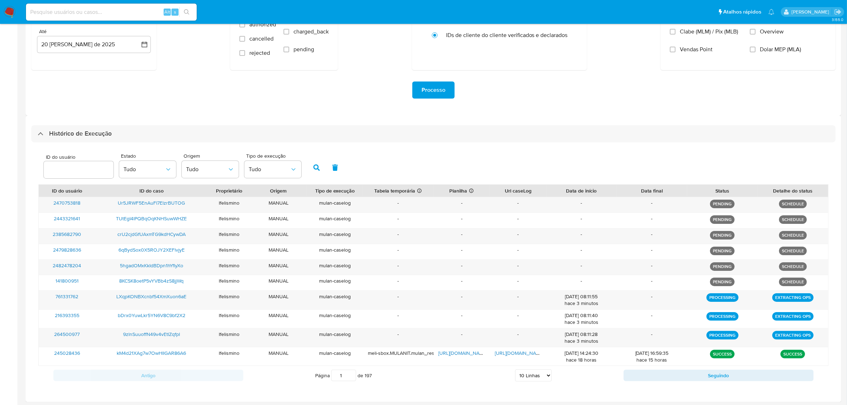
scroll to position [107, 0]
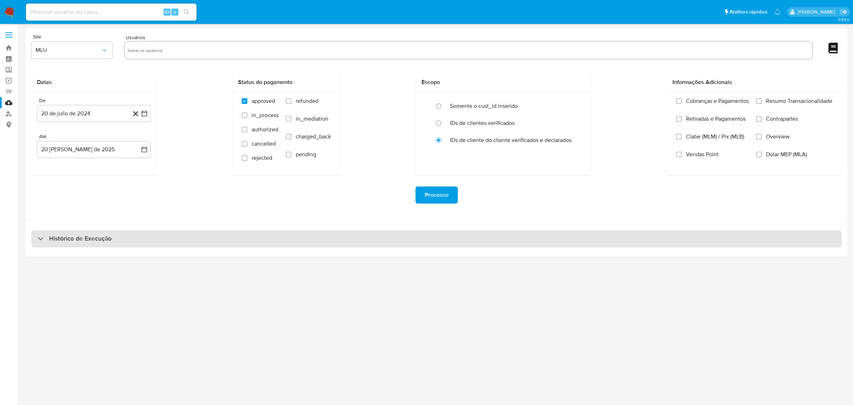
drag, startPoint x: 324, startPoint y: 252, endPoint x: 338, endPoint y: 242, distance: 16.8
click at [325, 252] on div "Histórico de Execução" at bounding box center [437, 238] width 822 height 36
drag, startPoint x: 338, startPoint y: 242, endPoint x: 343, endPoint y: 242, distance: 5.7
click at [338, 241] on div "Histórico de Execução" at bounding box center [436, 238] width 811 height 17
select select "10"
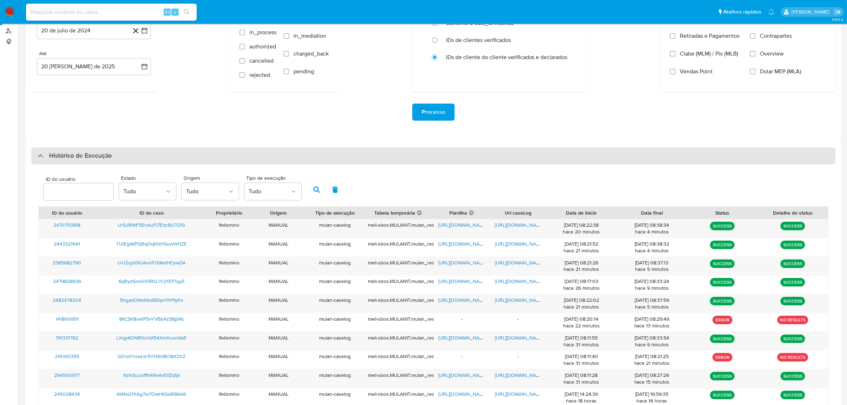
scroll to position [89, 0]
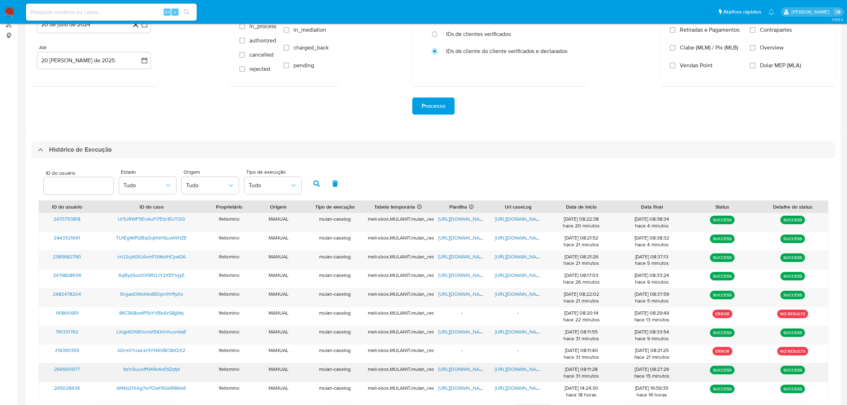
click at [511, 371] on span "[URL][DOMAIN_NAME]" at bounding box center [519, 368] width 49 height 7
click at [447, 367] on span "[URL][DOMAIN_NAME]" at bounding box center [462, 368] width 49 height 7
click at [518, 367] on span "[URL][DOMAIN_NAME]" at bounding box center [519, 368] width 49 height 7
click at [504, 331] on span "https://docs.google.com/document/d/14Q35KoXdX4jSpNSrulkQD57-frfNweGfe2QIMl6Nnpo…" at bounding box center [519, 331] width 49 height 7
click at [458, 333] on span "https://docs.google.com/spreadsheets/d/1uvvdcavwWLcs2wcij3EFL0ldE09qV0P1dkEdDTj…" at bounding box center [462, 331] width 49 height 7
